Goal: Task Accomplishment & Management: Complete application form

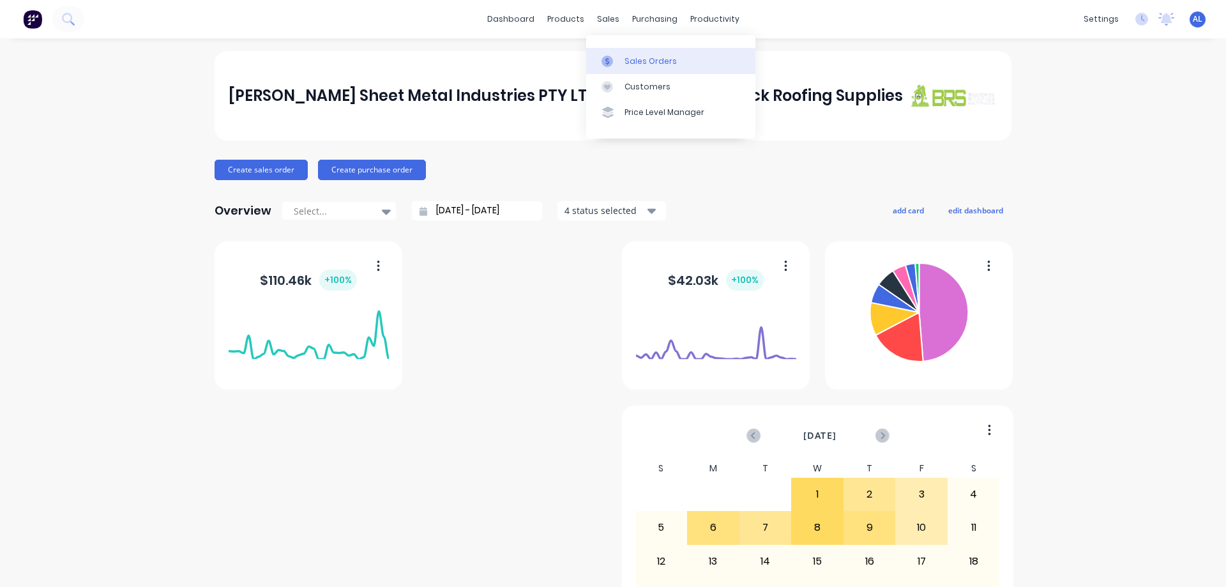
click at [616, 57] on div at bounding box center [611, 61] width 19 height 11
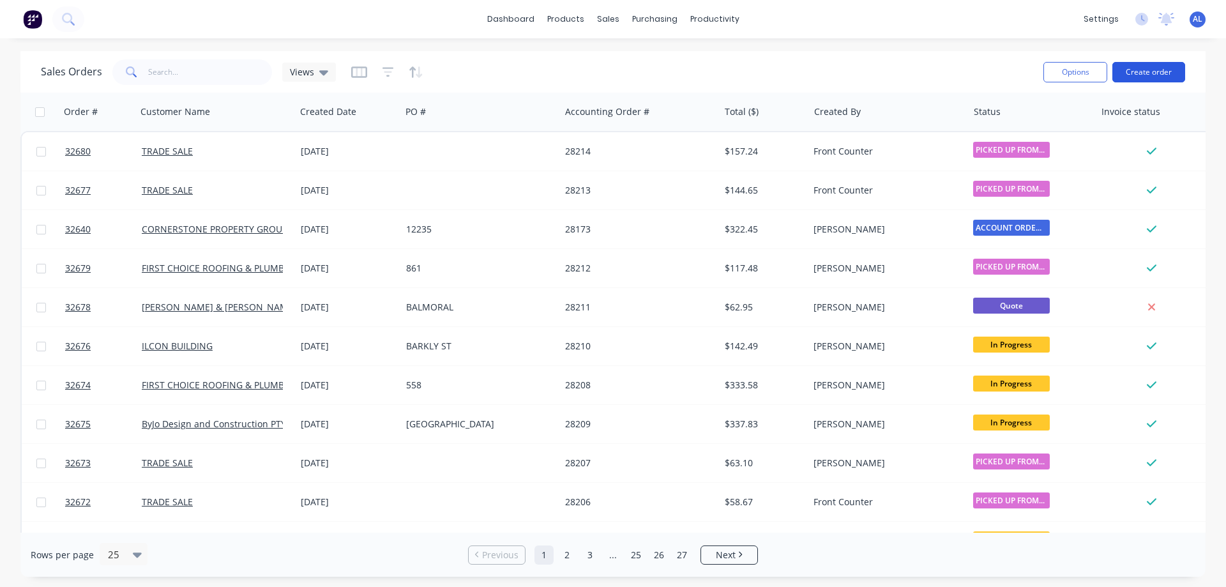
click at [1135, 75] on button "Create order" at bounding box center [1148, 72] width 73 height 20
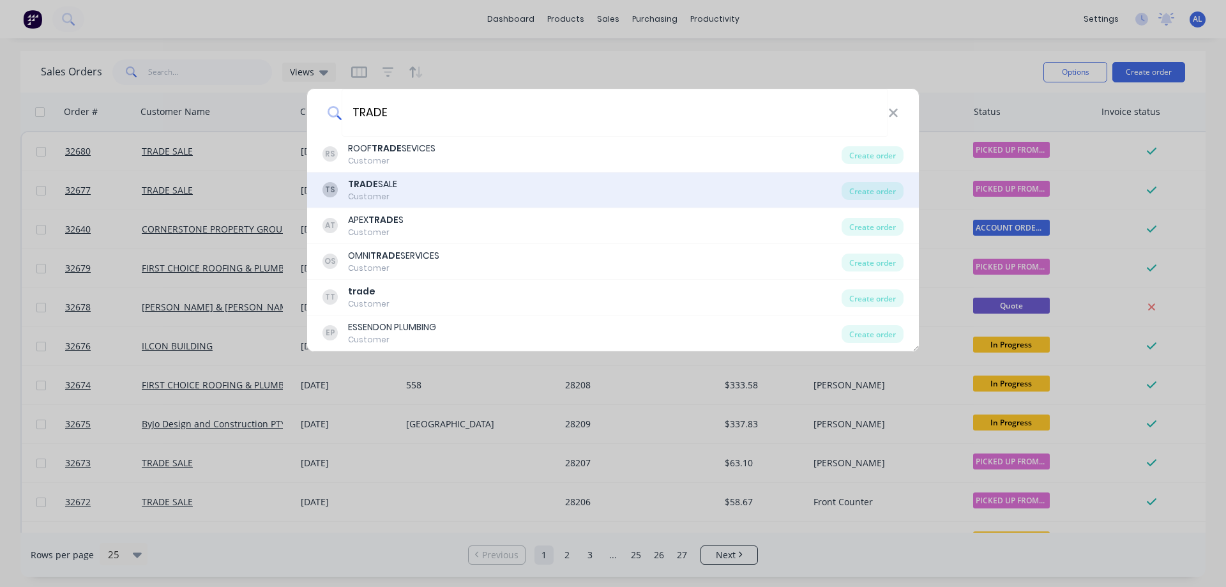
type input "TRADE"
click at [513, 183] on div "TS TRADE SALE Customer" at bounding box center [581, 190] width 519 height 25
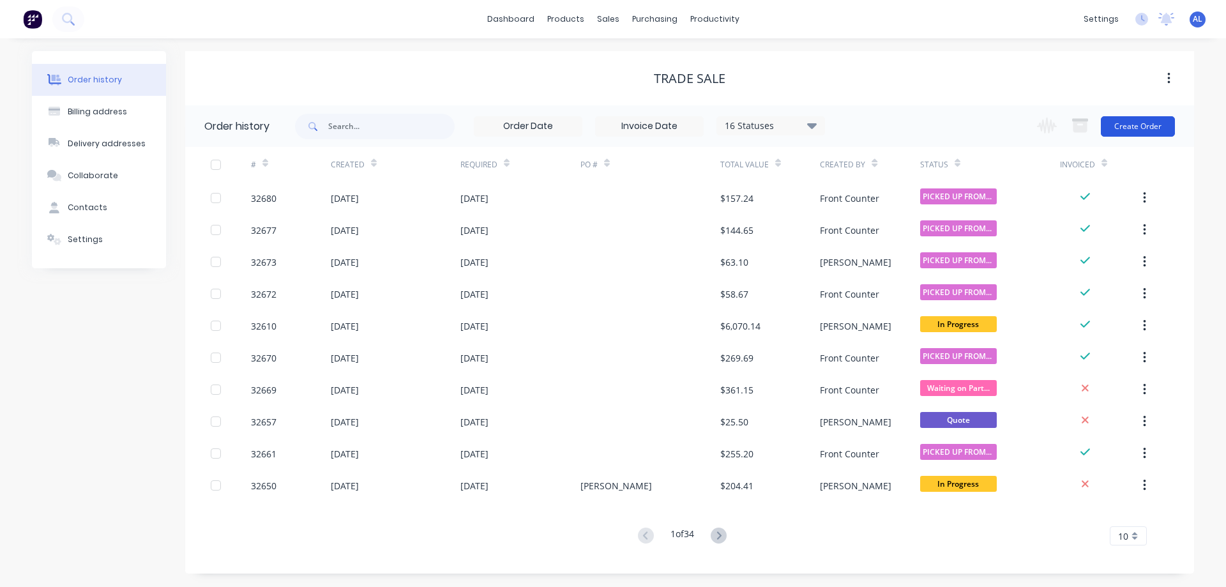
click at [1151, 126] on button "Create Order" at bounding box center [1138, 126] width 74 height 20
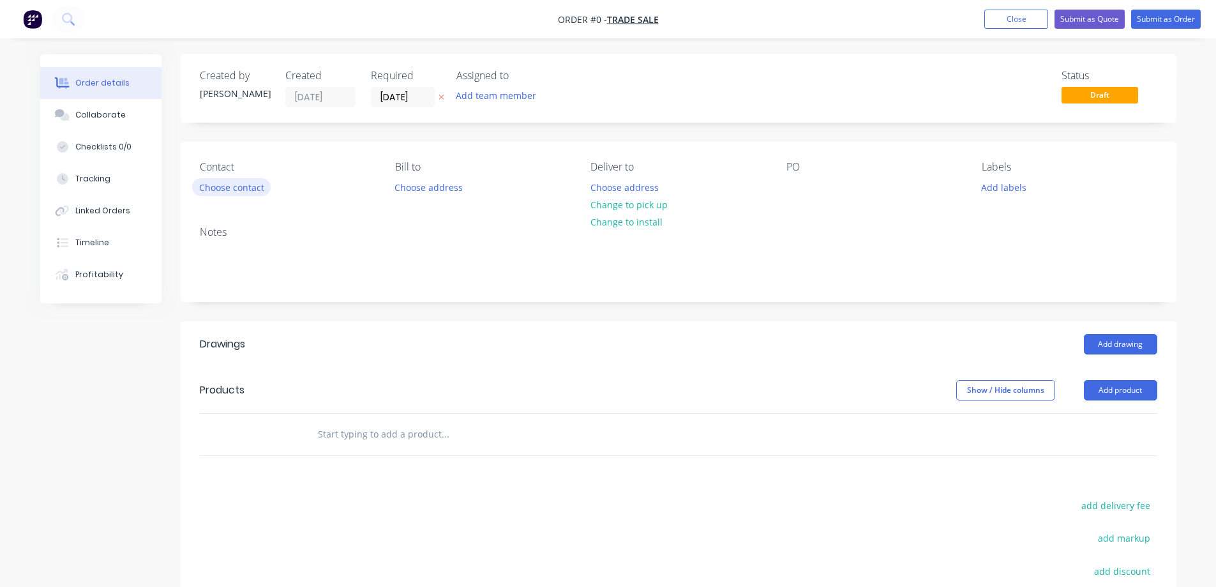
click at [254, 190] on button "Choose contact" at bounding box center [231, 186] width 79 height 17
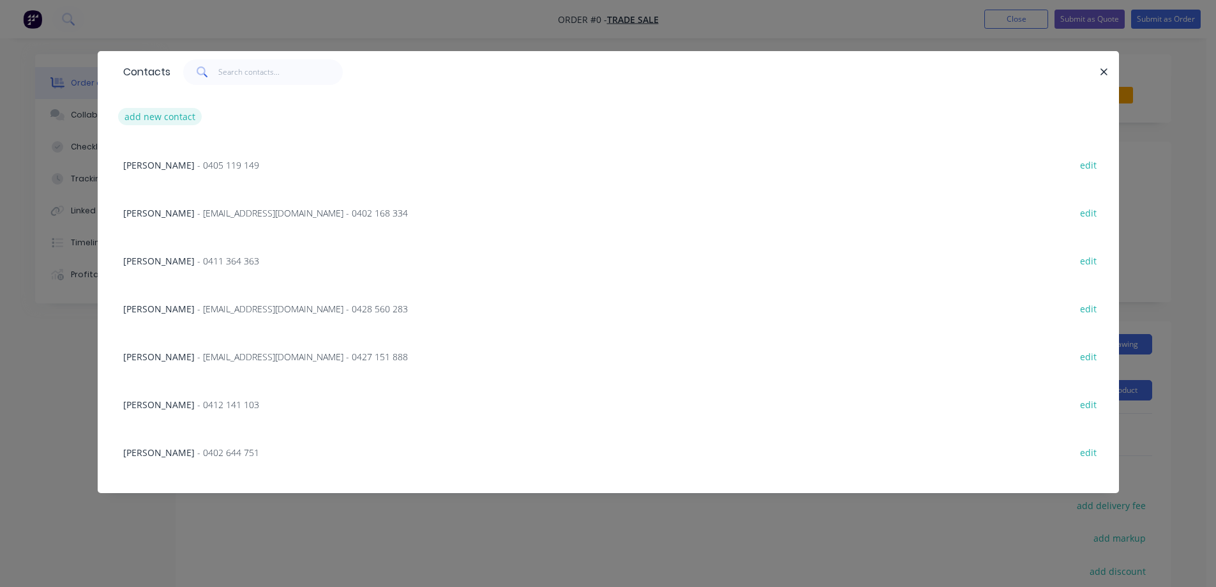
click at [178, 117] on button "add new contact" at bounding box center [160, 116] width 84 height 17
select select "AU"
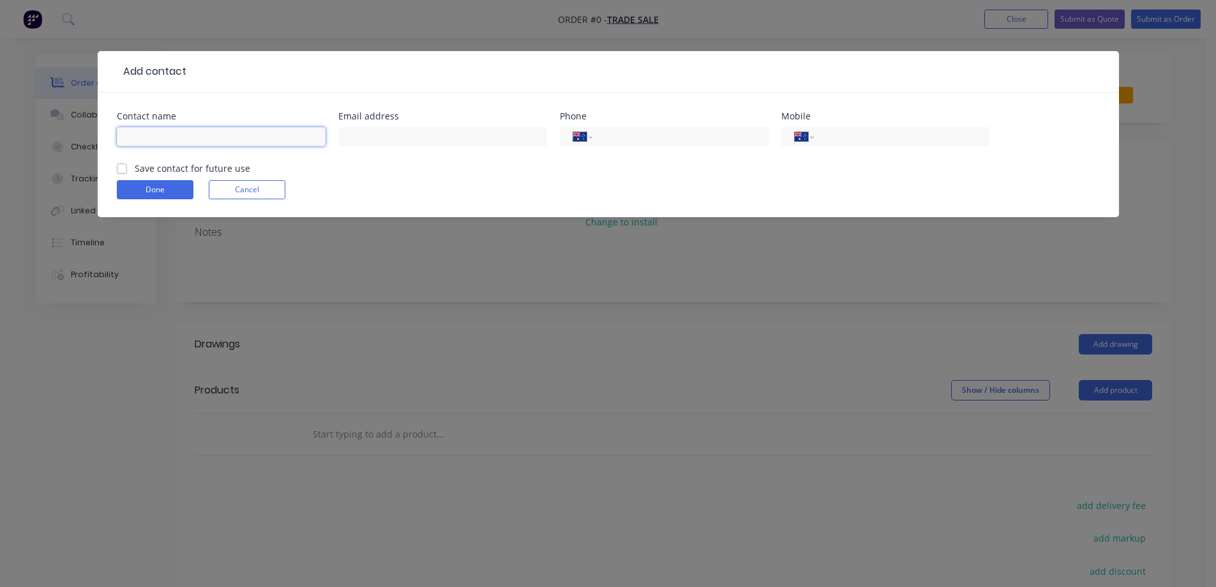
click at [200, 134] on input "text" at bounding box center [221, 136] width 209 height 19
type input "DES"
click at [865, 125] on div "Mobile International [GEOGRAPHIC_DATA] [GEOGRAPHIC_DATA] [GEOGRAPHIC_DATA] [GEO…" at bounding box center [886, 137] width 209 height 50
click at [877, 140] on input "tel" at bounding box center [899, 137] width 153 height 15
type input "0408 751 155"
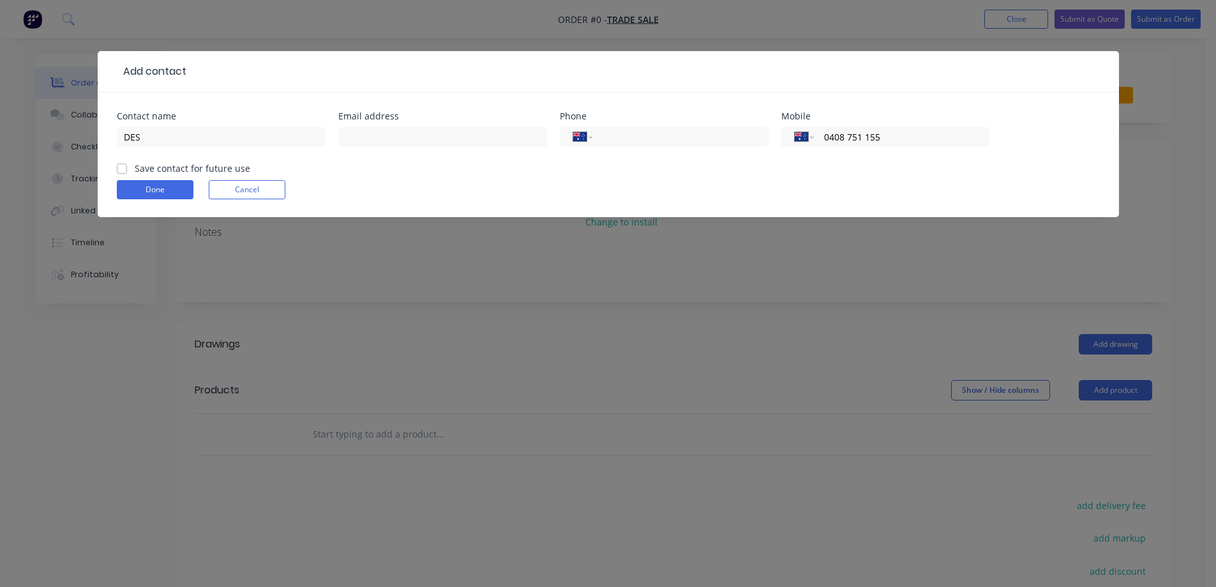
click at [135, 165] on label "Save contact for future use" at bounding box center [193, 168] width 116 height 13
click at [117, 165] on input "Save contact for future use" at bounding box center [122, 168] width 10 height 12
checkbox input "true"
click at [165, 193] on button "Done" at bounding box center [155, 189] width 77 height 19
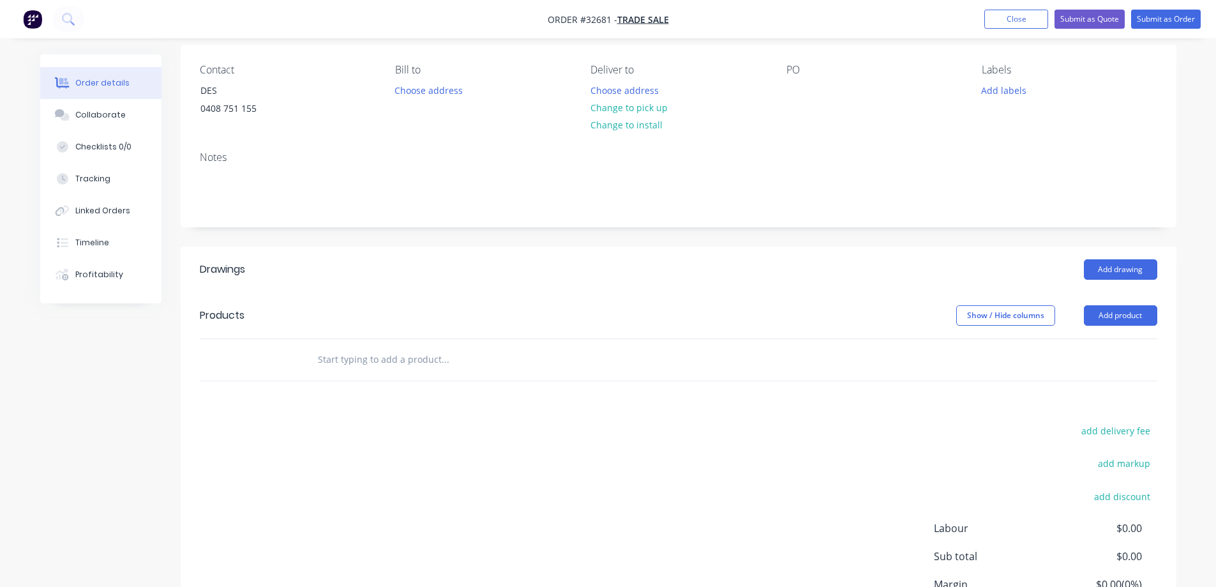
scroll to position [217, 0]
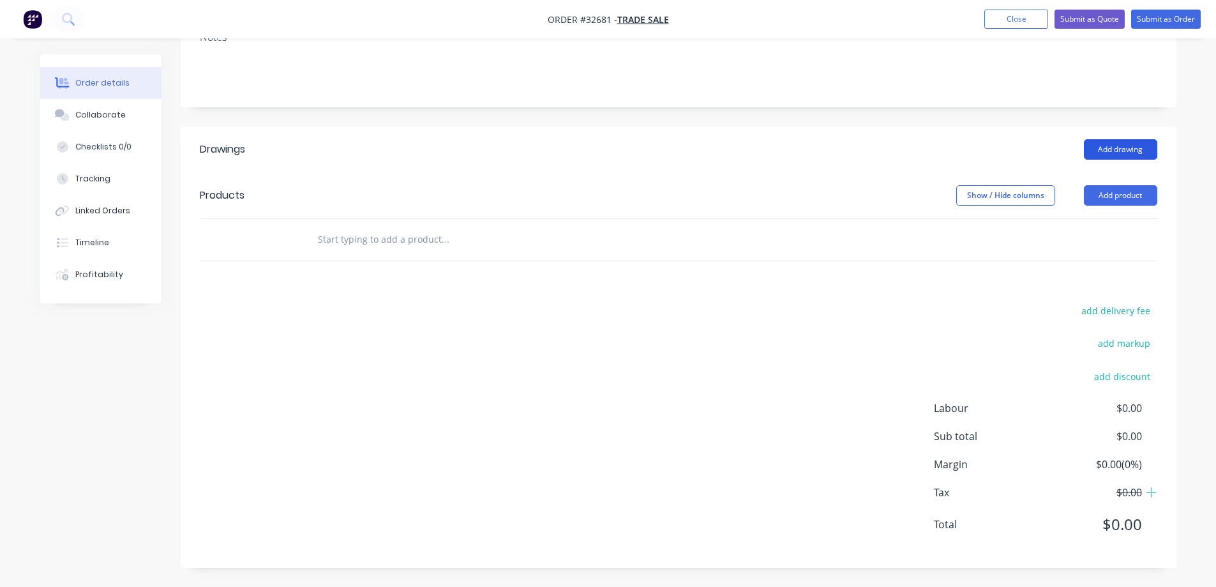
click at [1145, 148] on button "Add drawing" at bounding box center [1120, 149] width 73 height 20
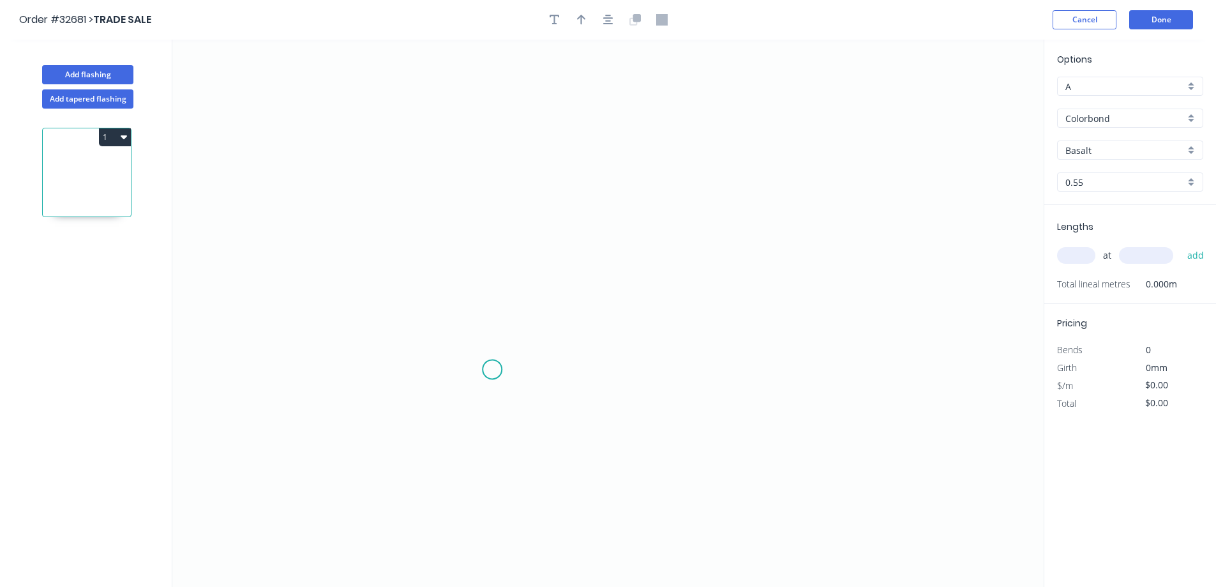
click at [492, 370] on icon "0" at bounding box center [608, 313] width 872 height 547
click at [499, 143] on icon "0" at bounding box center [608, 313] width 872 height 547
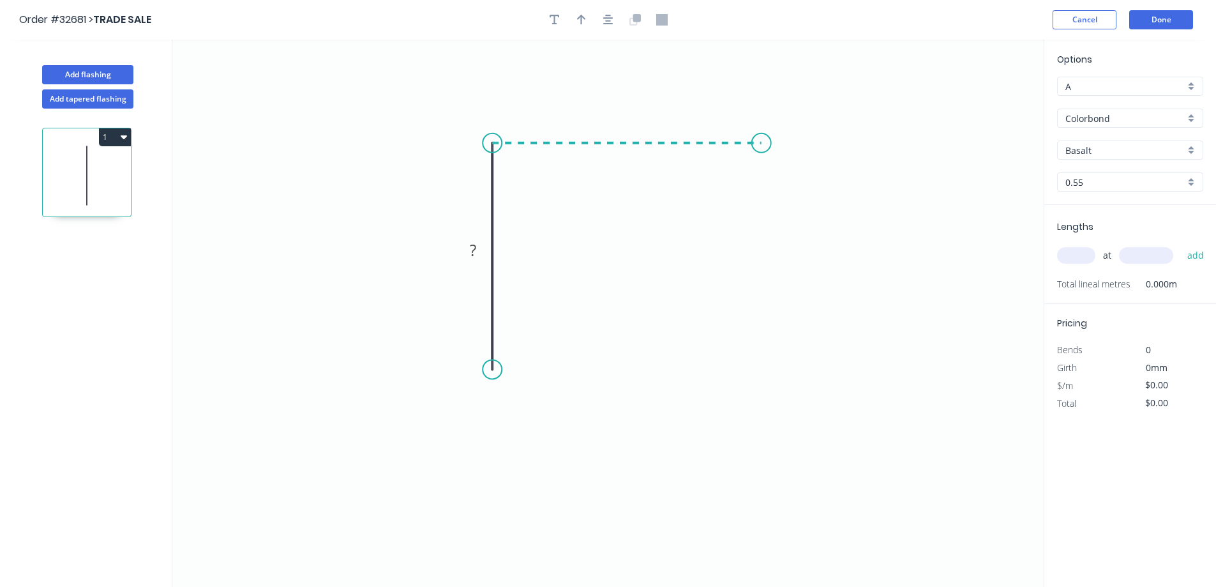
click at [762, 149] on icon "0 ?" at bounding box center [608, 313] width 872 height 547
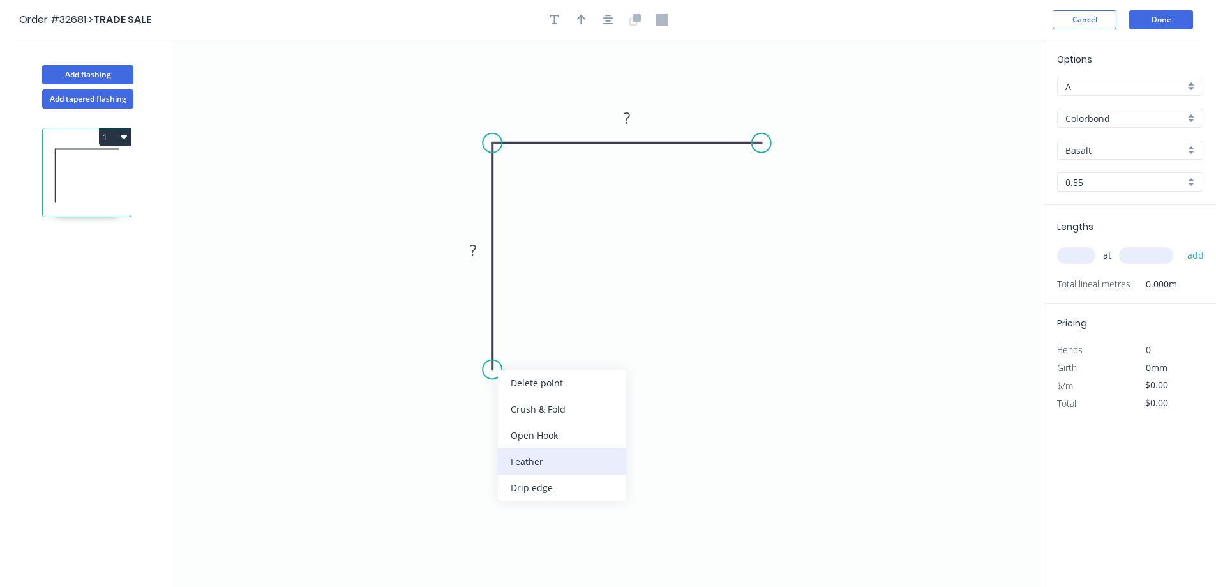
click at [576, 465] on div "Feather" at bounding box center [562, 461] width 128 height 26
click at [529, 416] on div "Flip bend" at bounding box center [552, 417] width 128 height 26
click at [568, 447] on div "Delete bend" at bounding box center [563, 440] width 128 height 26
click at [496, 373] on circle at bounding box center [492, 369] width 19 height 19
click at [505, 409] on icon "0 ? ?" at bounding box center [608, 313] width 872 height 547
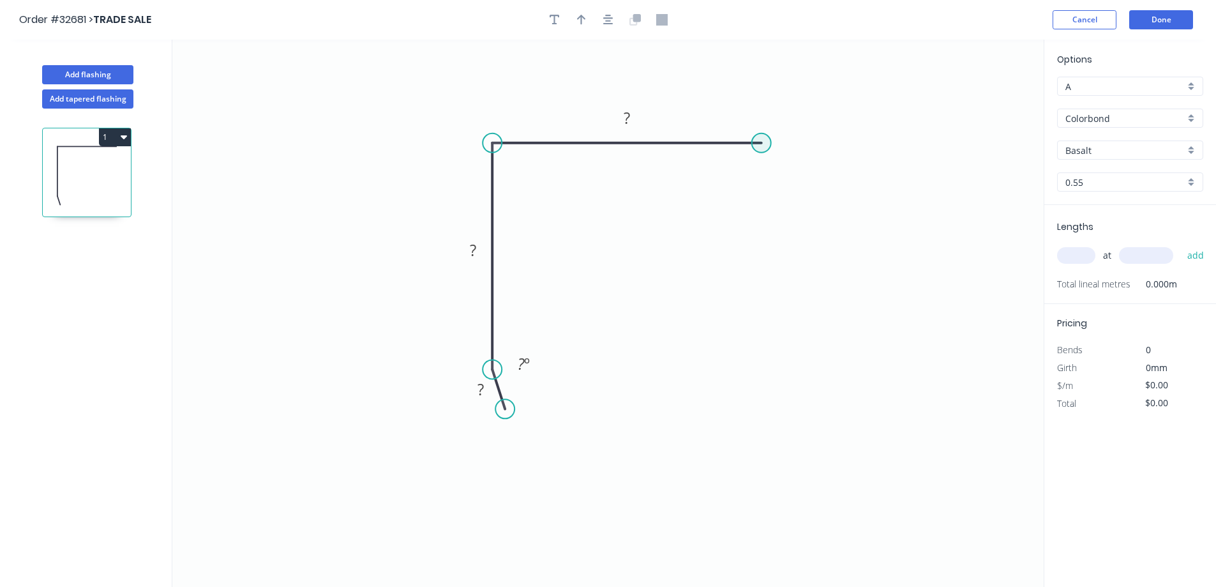
click at [764, 144] on circle at bounding box center [761, 142] width 19 height 19
click at [793, 158] on icon "0 ? ? ? ? º" at bounding box center [608, 313] width 872 height 547
drag, startPoint x: 510, startPoint y: 406, endPoint x: 517, endPoint y: 405, distance: 6.4
click at [517, 405] on circle at bounding box center [516, 404] width 19 height 19
drag, startPoint x: 794, startPoint y: 162, endPoint x: 785, endPoint y: 169, distance: 11.8
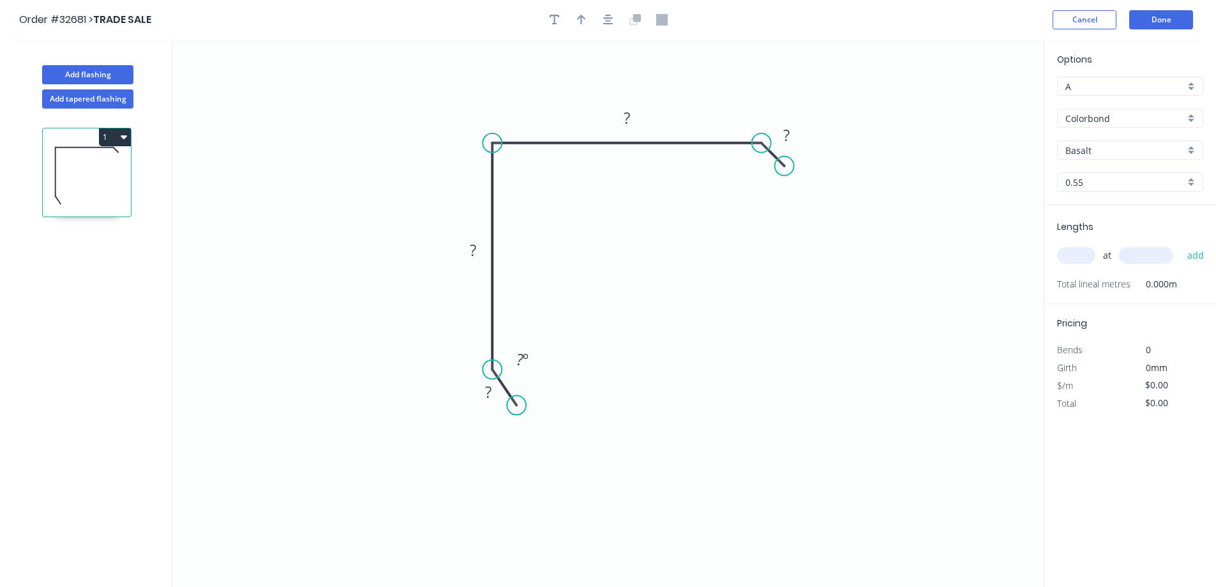
click at [785, 169] on circle at bounding box center [784, 165] width 19 height 19
click at [512, 400] on circle at bounding box center [511, 399] width 19 height 19
drag, startPoint x: 523, startPoint y: 363, endPoint x: 630, endPoint y: 365, distance: 107.3
click at [525, 363] on tspan "º" at bounding box center [527, 359] width 6 height 21
click at [778, 190] on div "Show angle" at bounding box center [822, 189] width 128 height 26
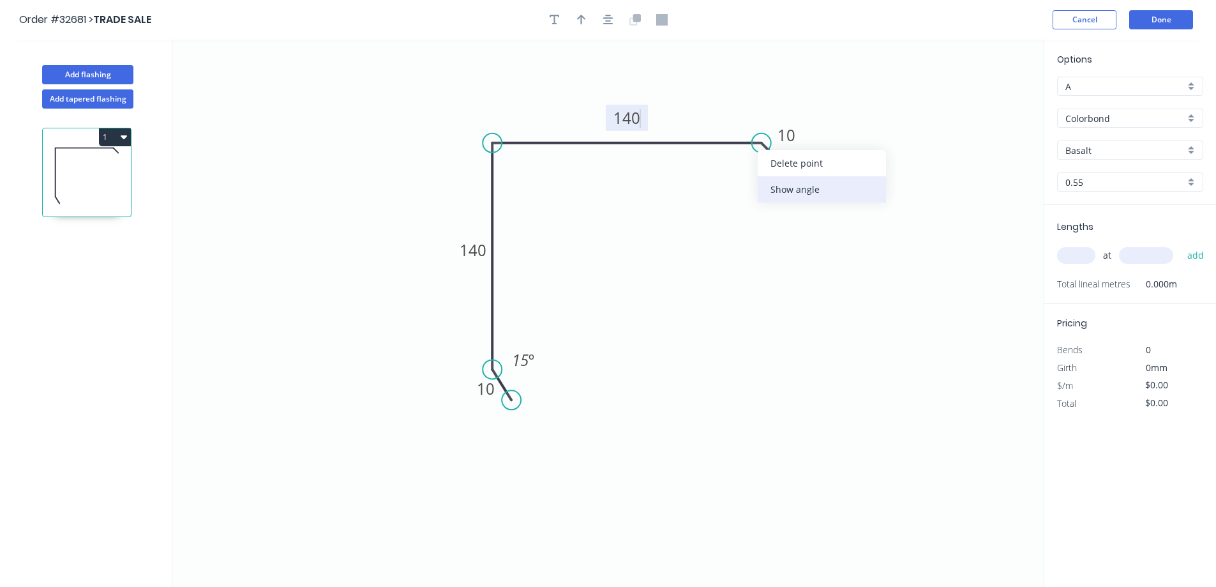
type input "$16.67"
click at [750, 176] on tspan "º" at bounding box center [753, 171] width 6 height 21
click at [615, 19] on button "button" at bounding box center [608, 19] width 19 height 19
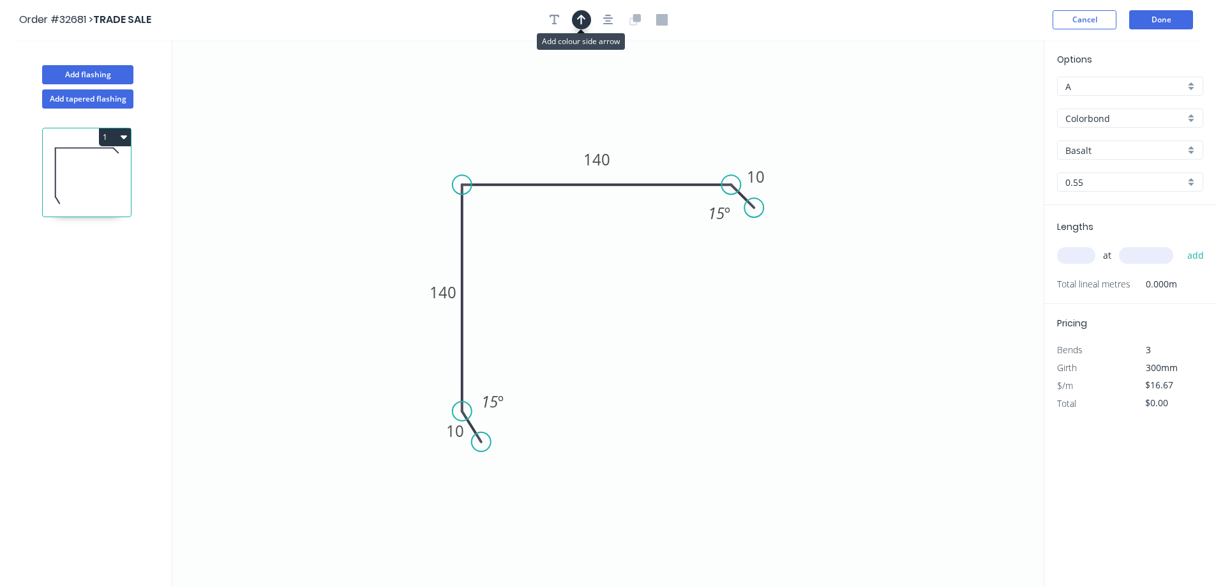
click at [587, 20] on button "button" at bounding box center [581, 19] width 19 height 19
click at [577, 20] on icon "button" at bounding box center [582, 19] width 10 height 12
click at [1189, 117] on div "Colorbond" at bounding box center [1130, 118] width 146 height 19
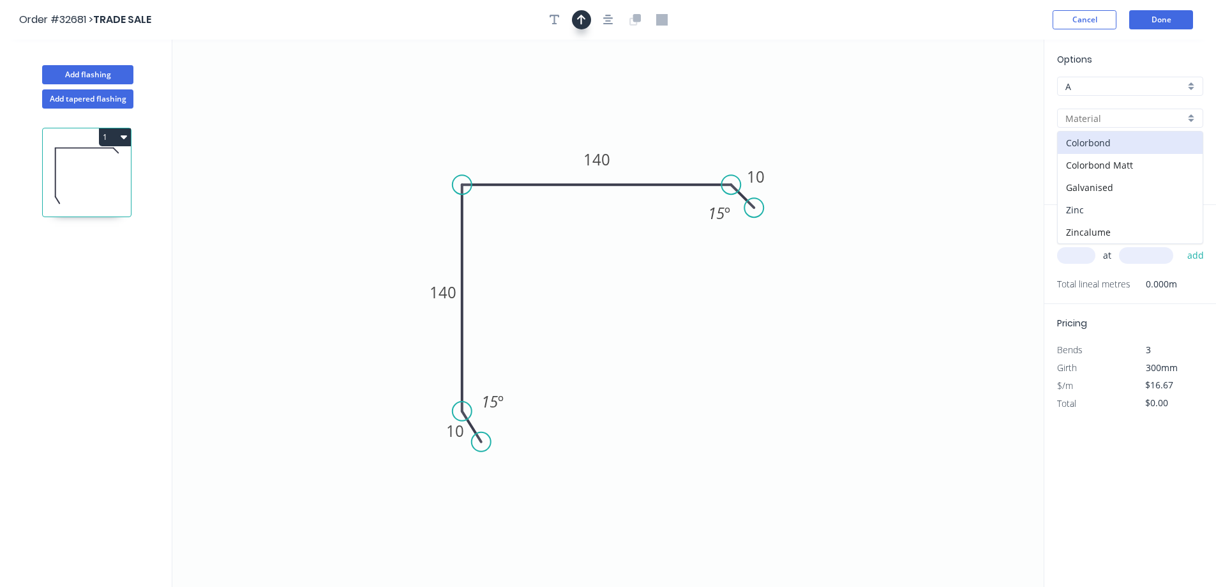
click at [1149, 205] on div "Zinc" at bounding box center [1130, 210] width 145 height 22
type input "Zinc"
type input "$15.15"
click at [1075, 254] on input "text" at bounding box center [1076, 255] width 38 height 17
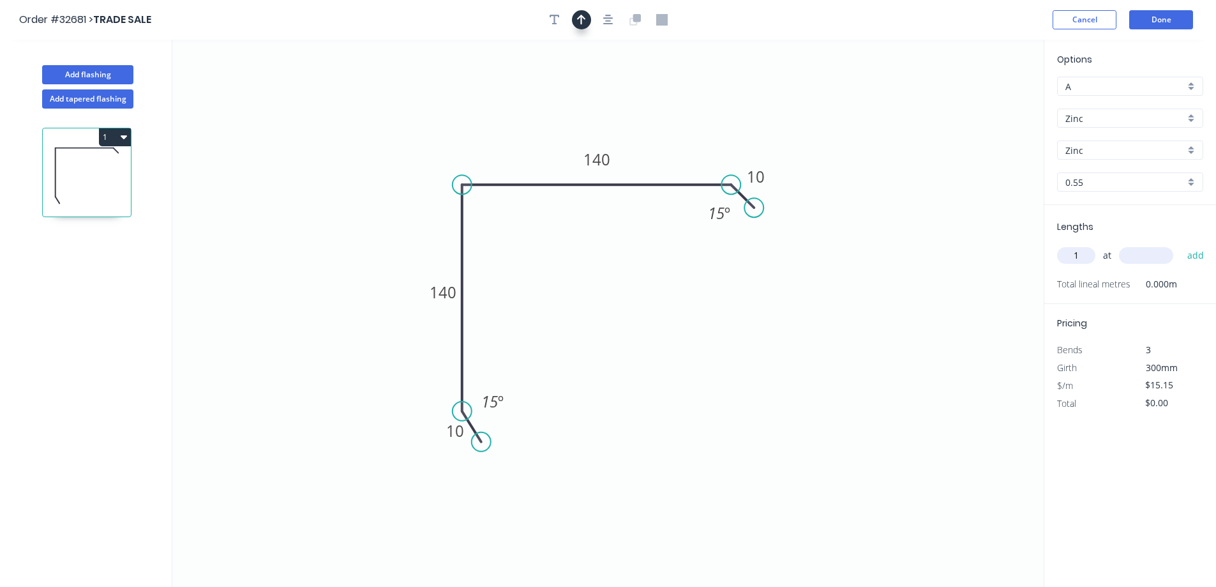
type input "1"
type input "2600"
click at [1181, 245] on button "add" at bounding box center [1196, 256] width 30 height 22
type input "$39.39"
drag, startPoint x: 753, startPoint y: 212, endPoint x: 769, endPoint y: 201, distance: 20.2
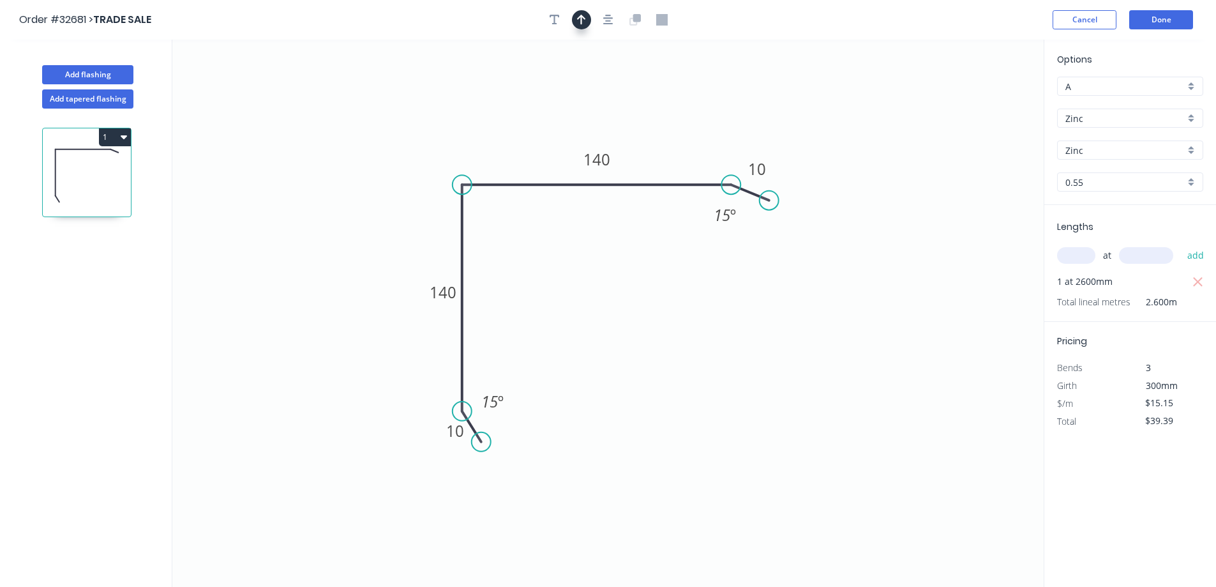
click at [769, 201] on circle at bounding box center [769, 200] width 19 height 19
click at [486, 439] on circle at bounding box center [481, 441] width 19 height 19
drag, startPoint x: 769, startPoint y: 206, endPoint x: 762, endPoint y: 207, distance: 7.7
click at [762, 207] on circle at bounding box center [761, 206] width 19 height 19
click at [1163, 27] on button "Done" at bounding box center [1162, 19] width 64 height 19
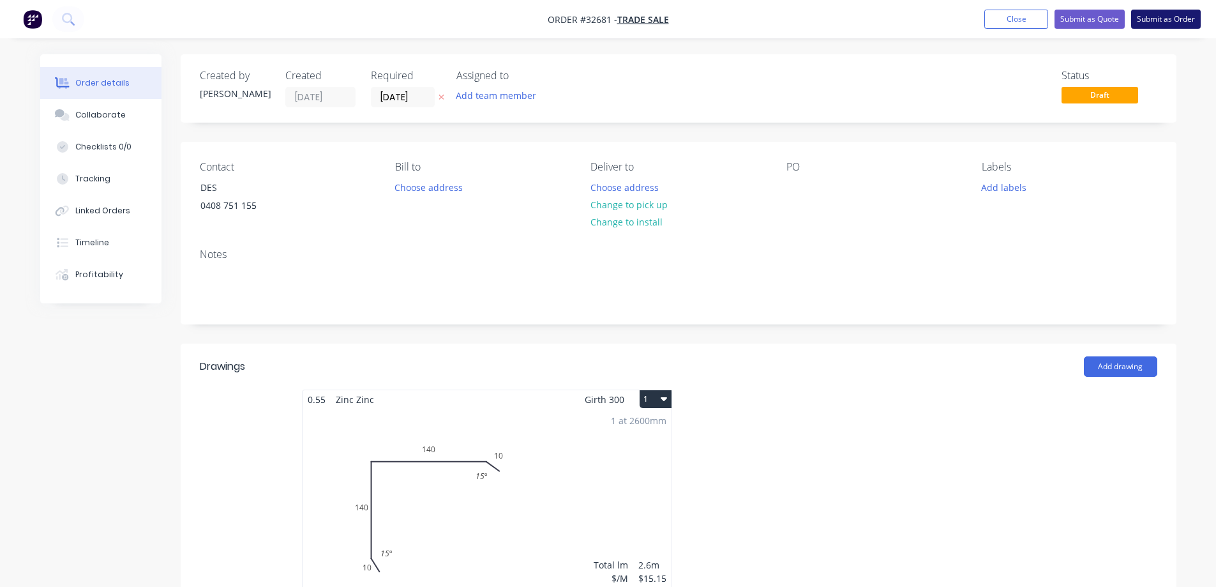
click at [1178, 23] on button "Submit as Order" at bounding box center [1167, 19] width 70 height 19
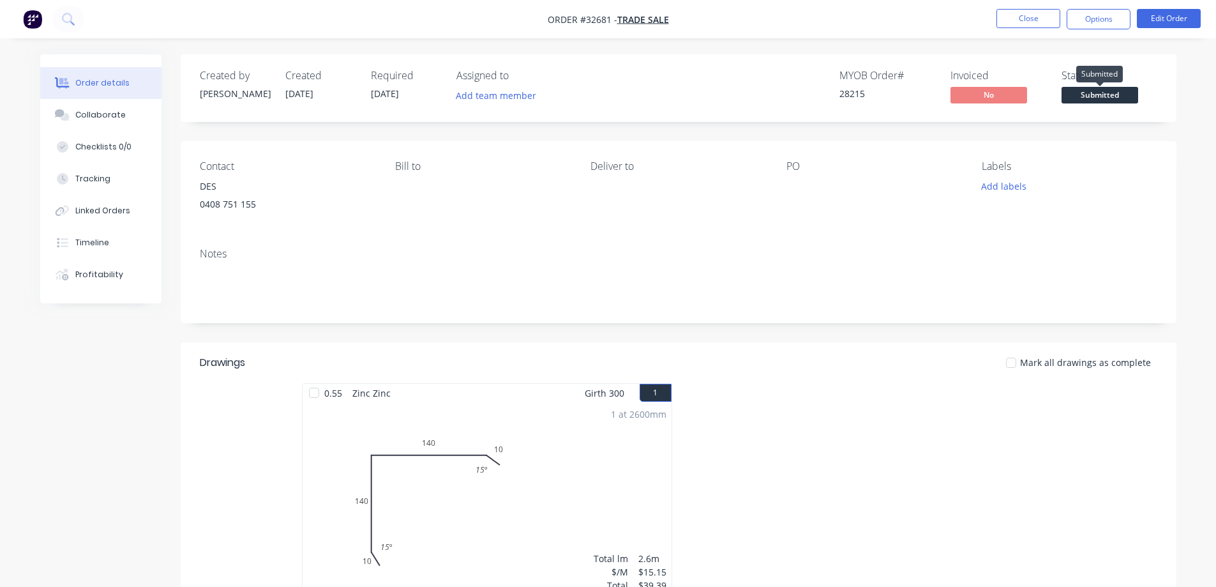
click at [1112, 96] on span "Submitted" at bounding box center [1100, 95] width 77 height 16
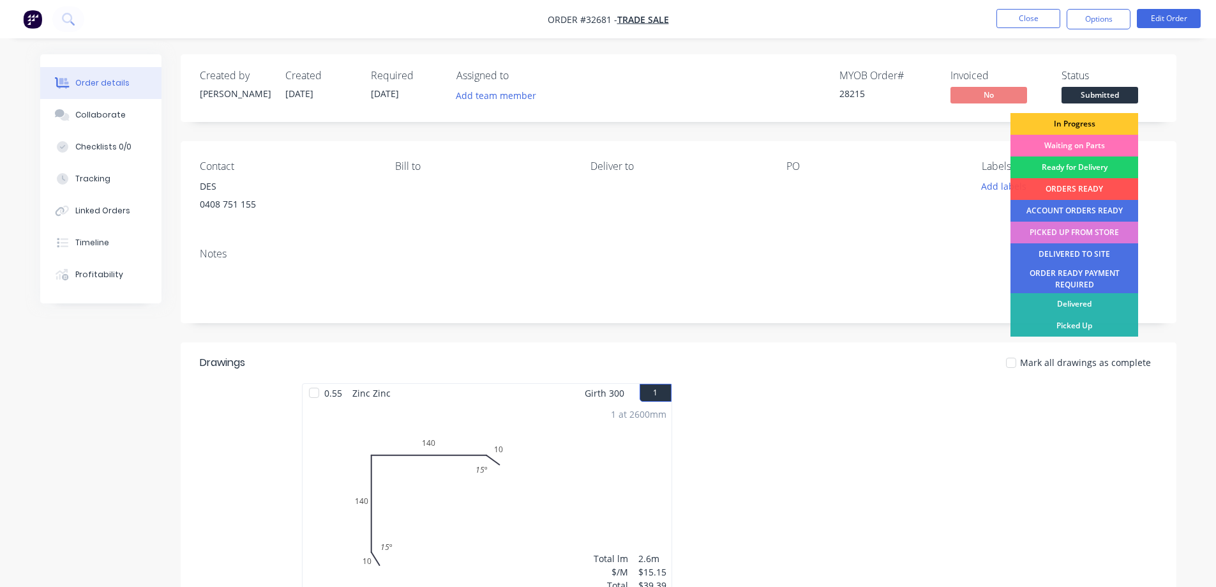
click at [1103, 128] on div "In Progress" at bounding box center [1075, 124] width 128 height 22
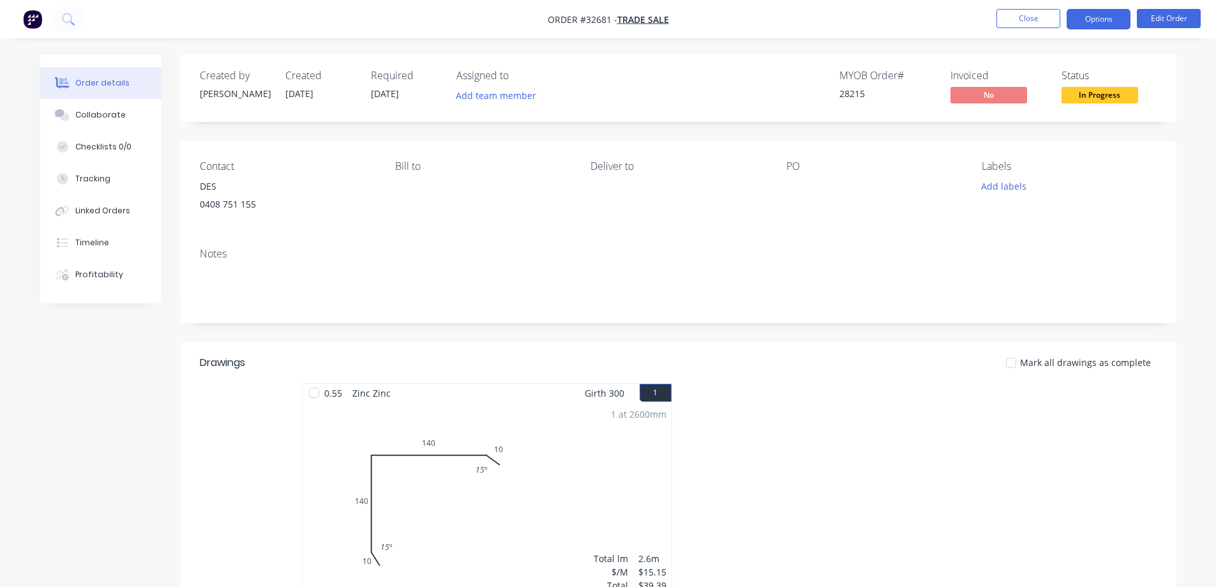
click at [1100, 19] on button "Options" at bounding box center [1099, 19] width 64 height 20
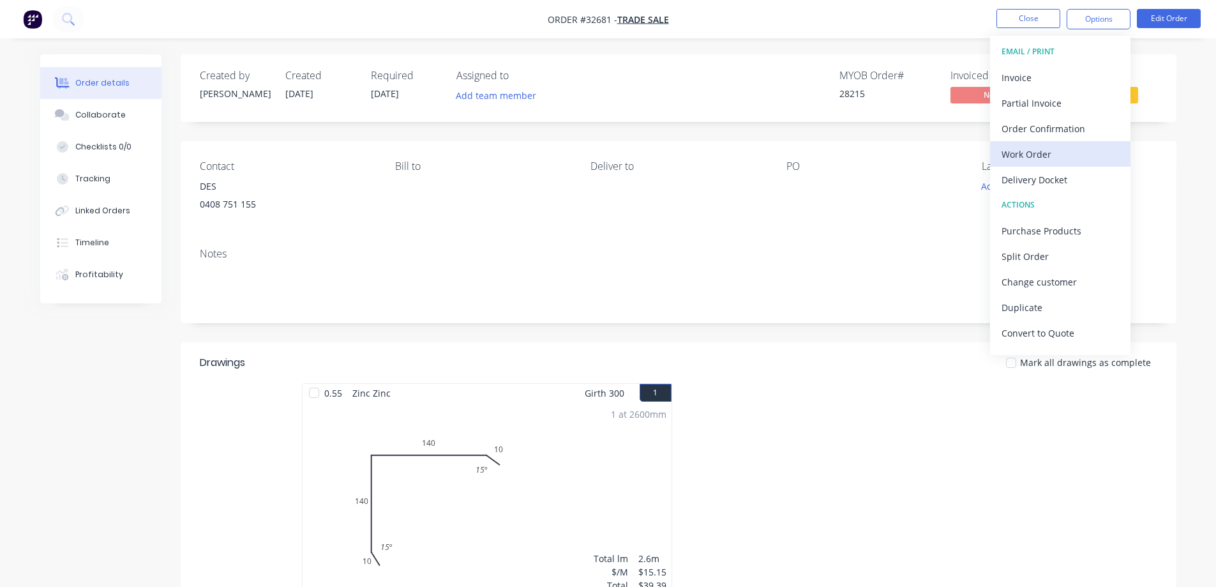
click at [1056, 153] on div "Work Order" at bounding box center [1060, 154] width 117 height 19
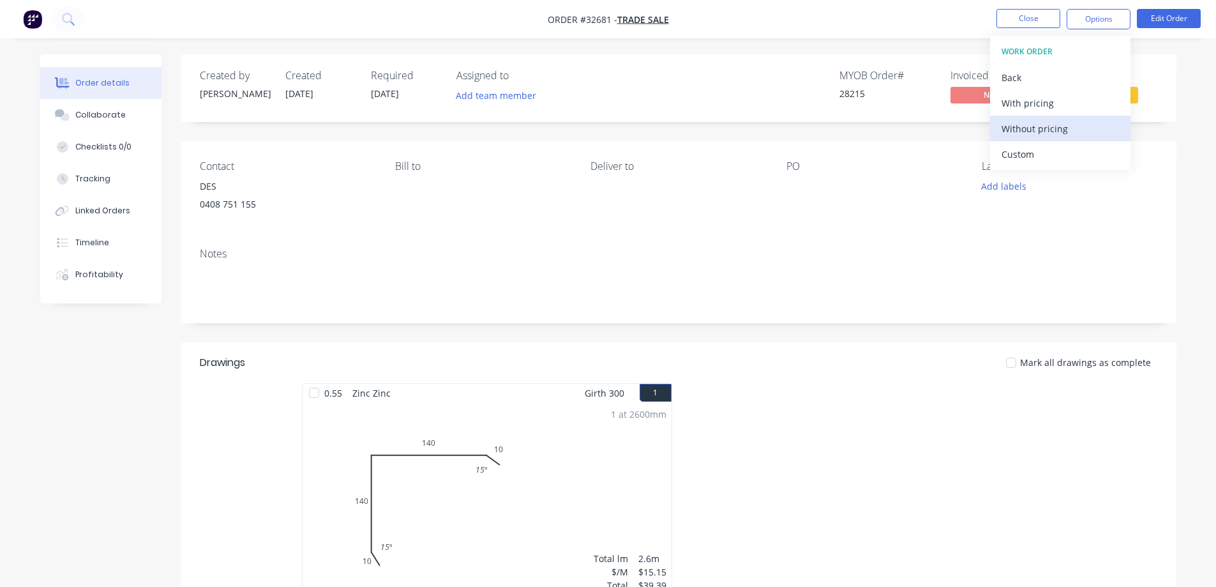
click at [1063, 130] on div "Without pricing" at bounding box center [1060, 128] width 117 height 19
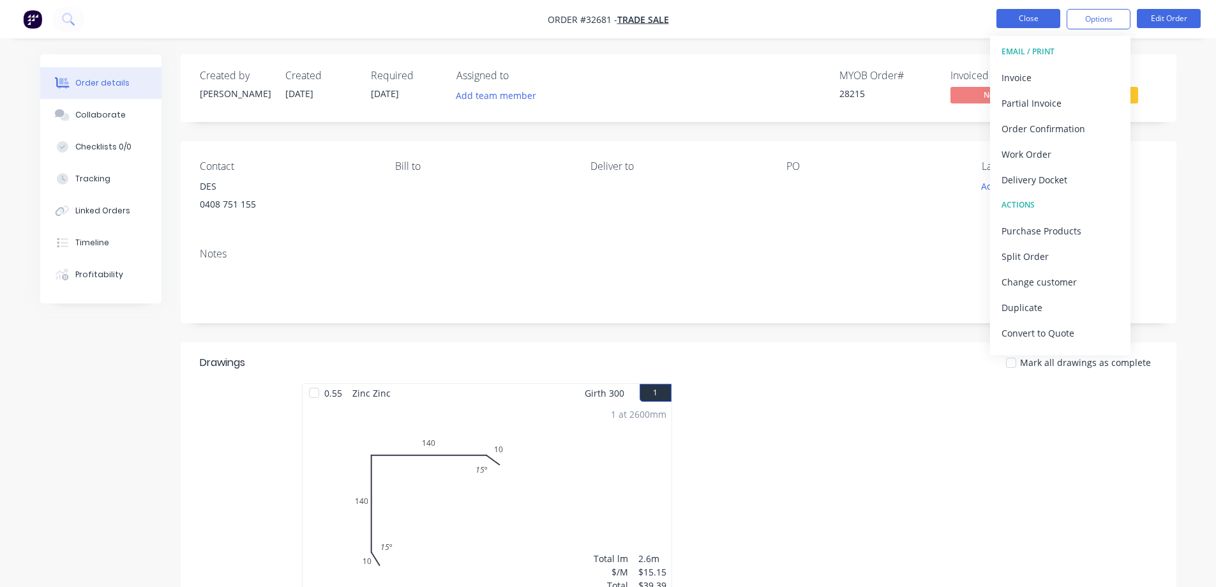
click at [1031, 20] on button "Close" at bounding box center [1029, 18] width 64 height 19
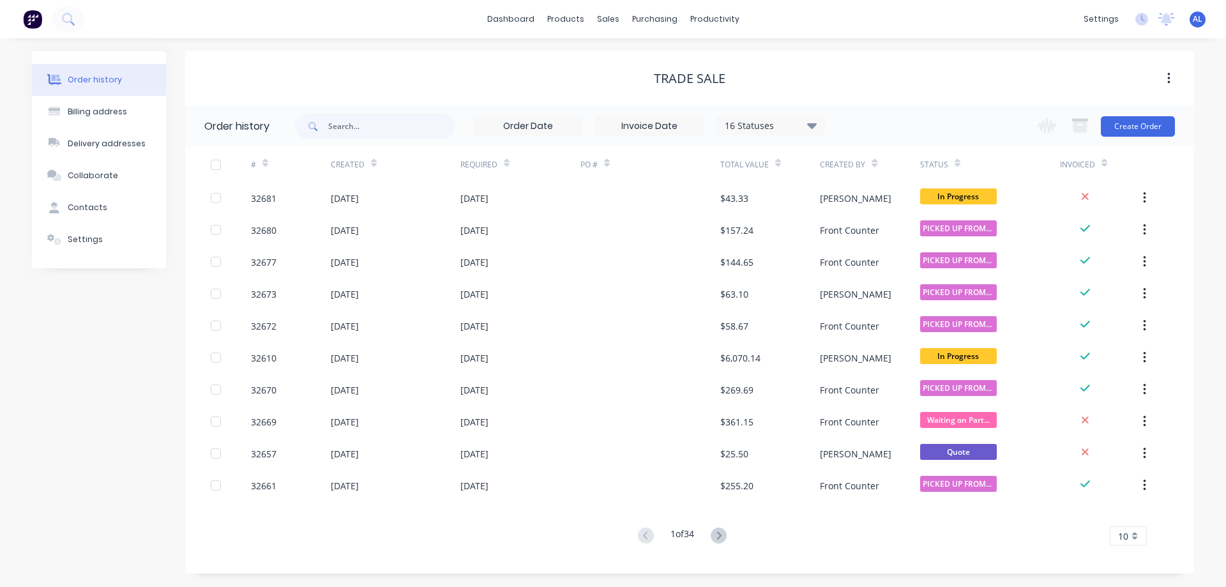
click at [34, 19] on img at bounding box center [32, 19] width 19 height 19
